Goal: Navigation & Orientation: Find specific page/section

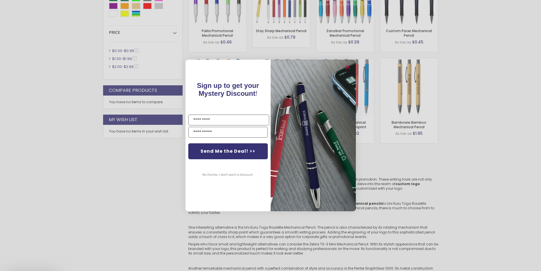
scroll to position [227, 0]
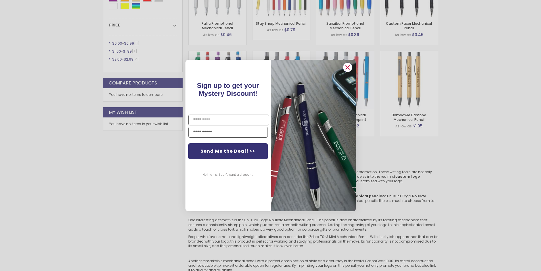
click at [350, 68] on circle "Close dialog" at bounding box center [347, 67] width 9 height 9
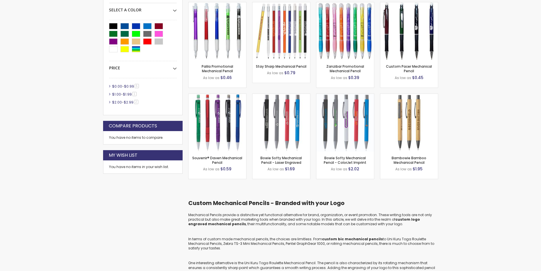
scroll to position [142, 0]
